Goal: Information Seeking & Learning: Learn about a topic

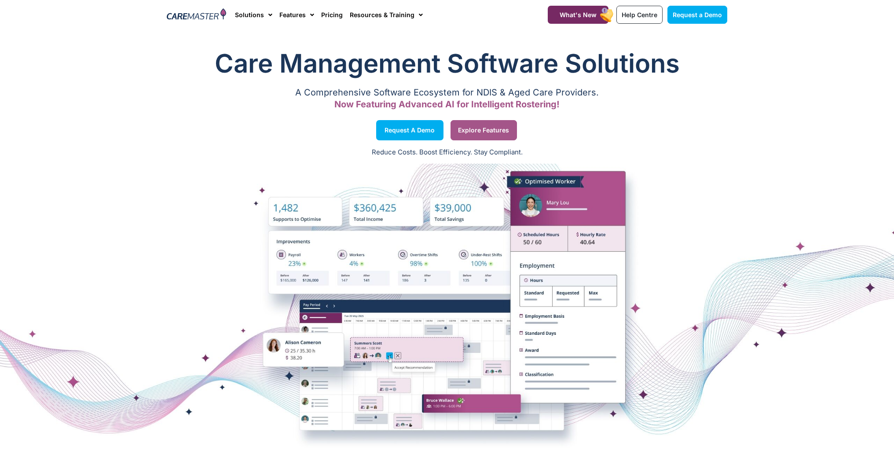
click at [473, 131] on span "Explore Features" at bounding box center [483, 130] width 51 height 4
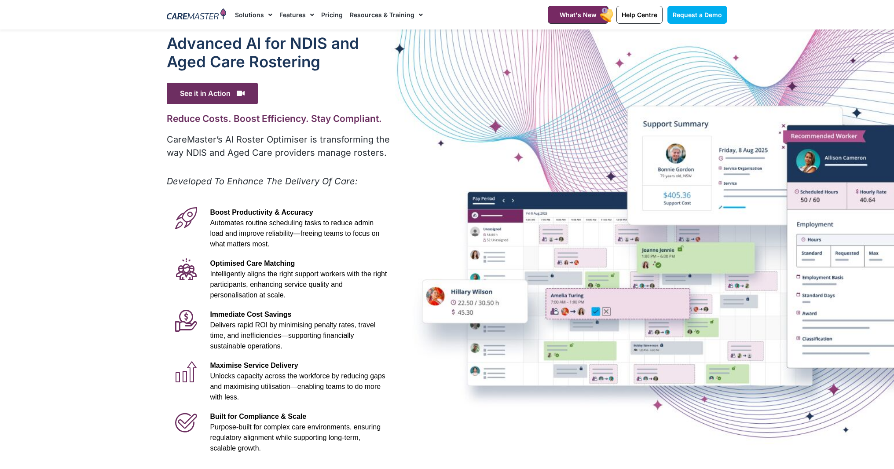
click at [296, 14] on link "Features" at bounding box center [296, 14] width 35 height 29
click at [295, 18] on link "Features" at bounding box center [296, 14] width 35 height 29
click at [298, 58] on link "Features for Support Workers" at bounding box center [339, 60] width 118 height 20
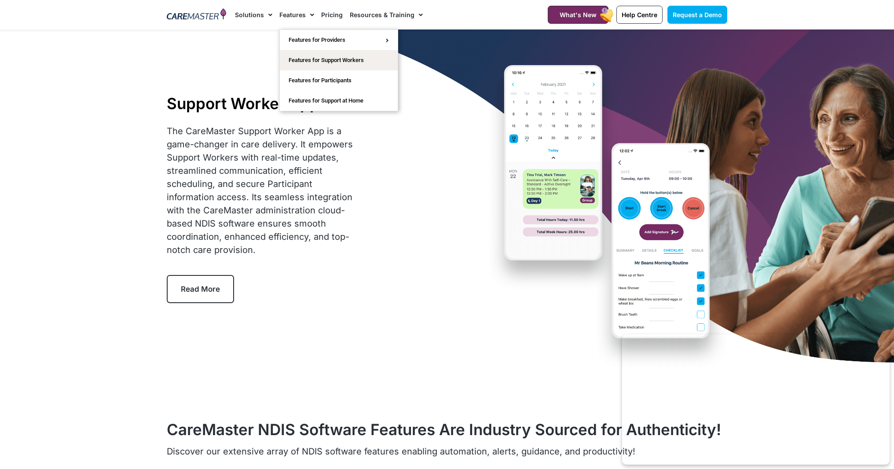
click at [296, 12] on link "Features" at bounding box center [296, 14] width 35 height 29
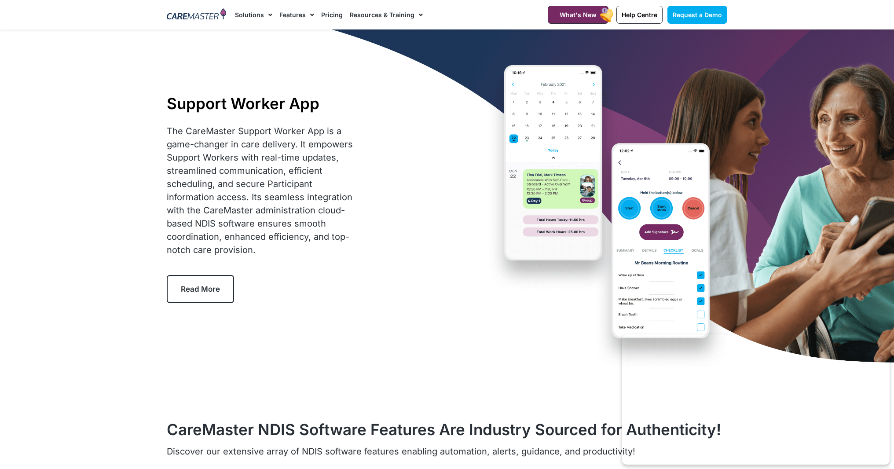
click at [300, 15] on link "Features" at bounding box center [296, 14] width 35 height 29
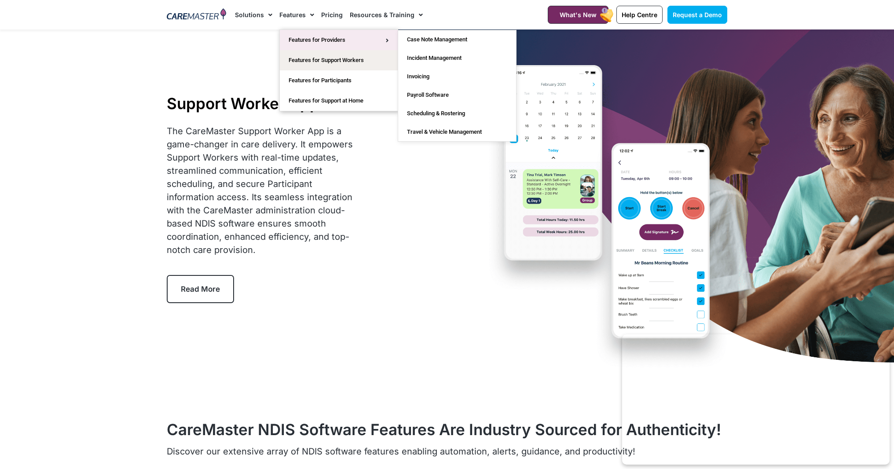
click at [303, 37] on link "Features for Providers" at bounding box center [339, 40] width 118 height 20
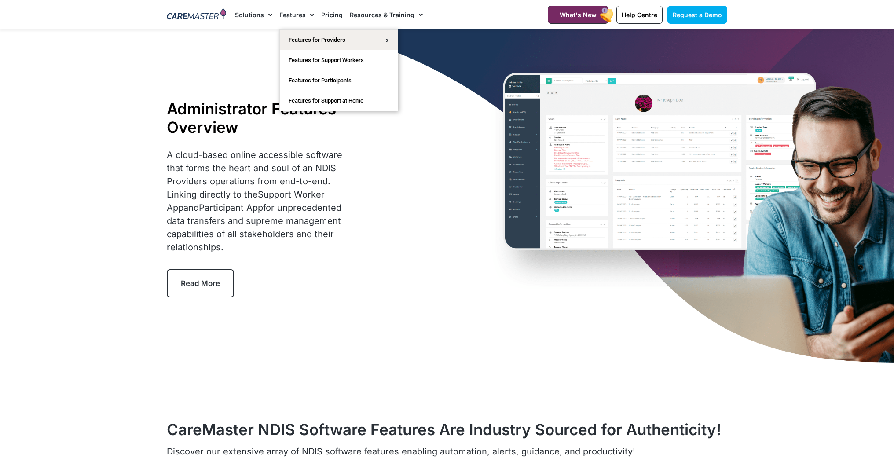
click at [310, 15] on span "Menu" at bounding box center [310, 14] width 8 height 15
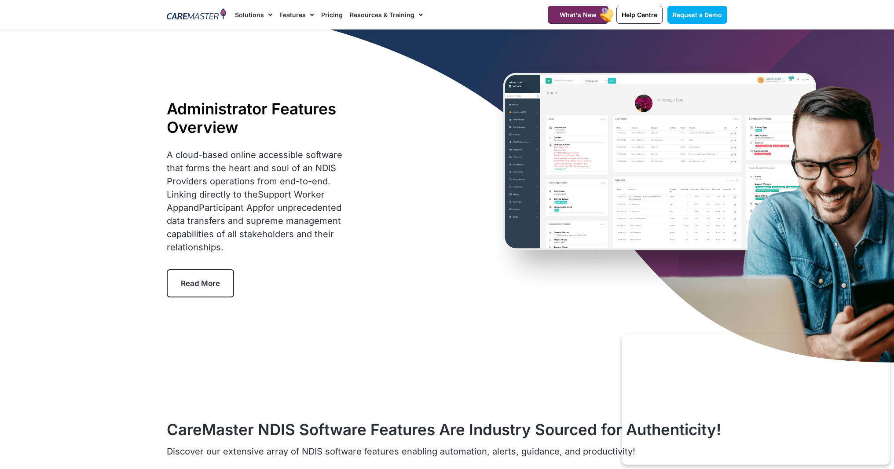
click at [312, 15] on li "Features Features for Providers Case Note Management Incident Management Invoic…" at bounding box center [297, 14] width 42 height 29
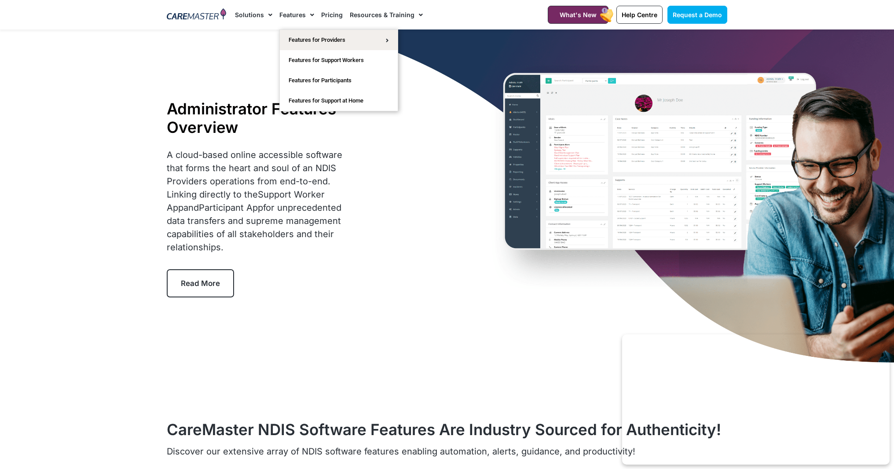
click at [306, 15] on span "Menu" at bounding box center [310, 14] width 8 height 15
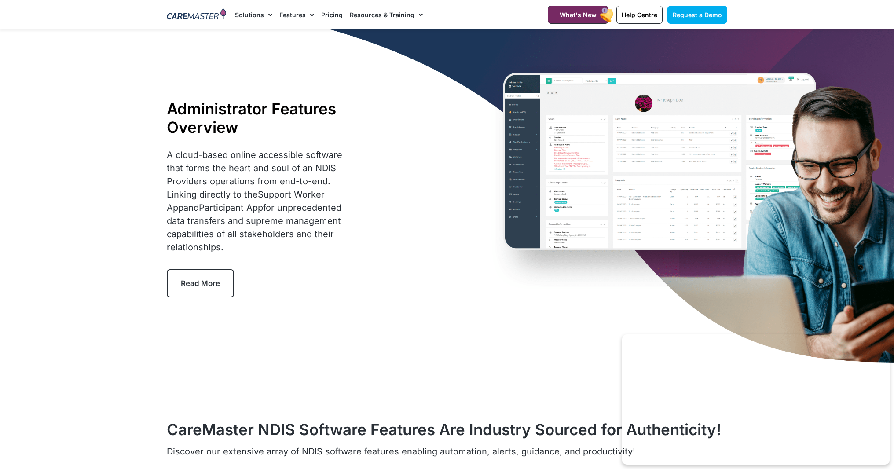
click at [292, 15] on link "Features" at bounding box center [296, 14] width 35 height 29
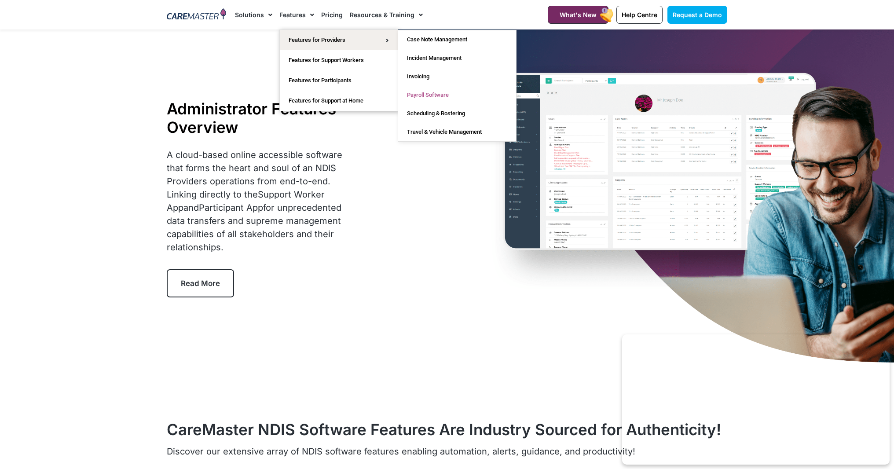
click at [414, 92] on link "Payroll Software" at bounding box center [457, 95] width 118 height 18
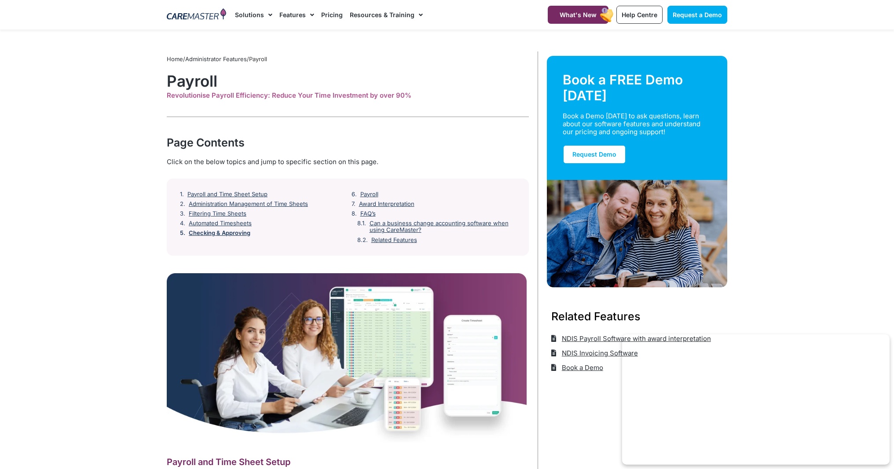
click at [211, 233] on link "Checking & Approving" at bounding box center [220, 233] width 62 height 7
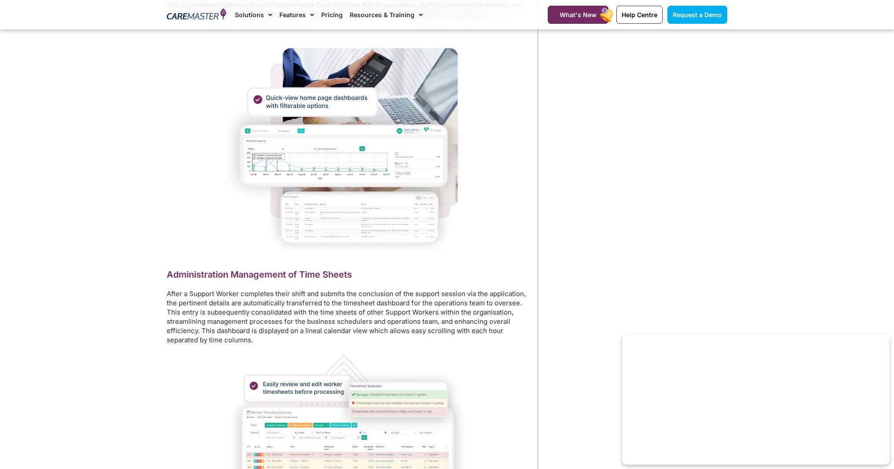
scroll to position [690, 0]
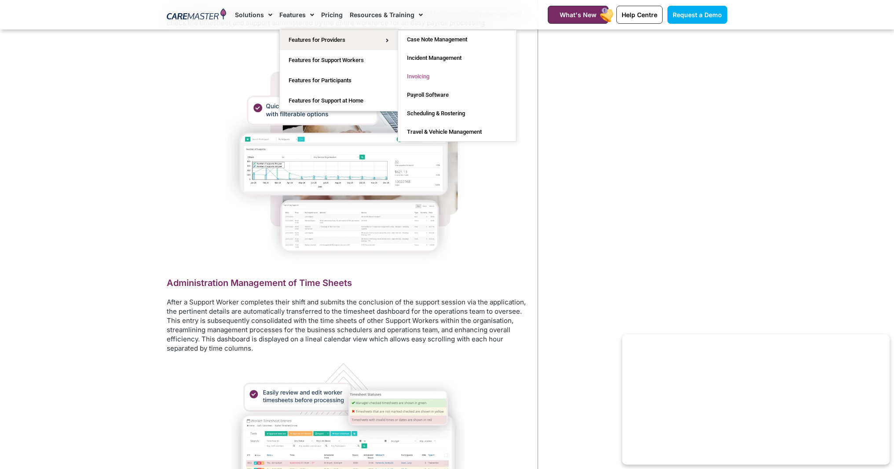
click at [411, 76] on link "Invoicing" at bounding box center [457, 76] width 118 height 18
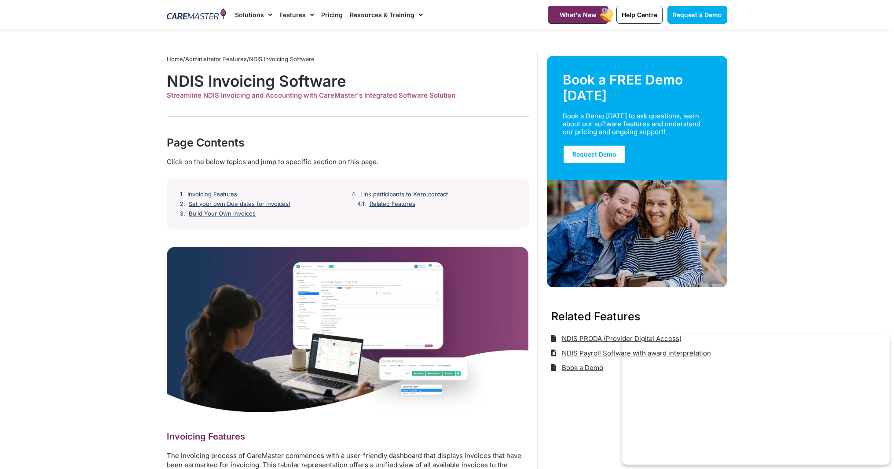
click at [173, 15] on img at bounding box center [196, 14] width 59 height 13
